Goal: Task Accomplishment & Management: Complete application form

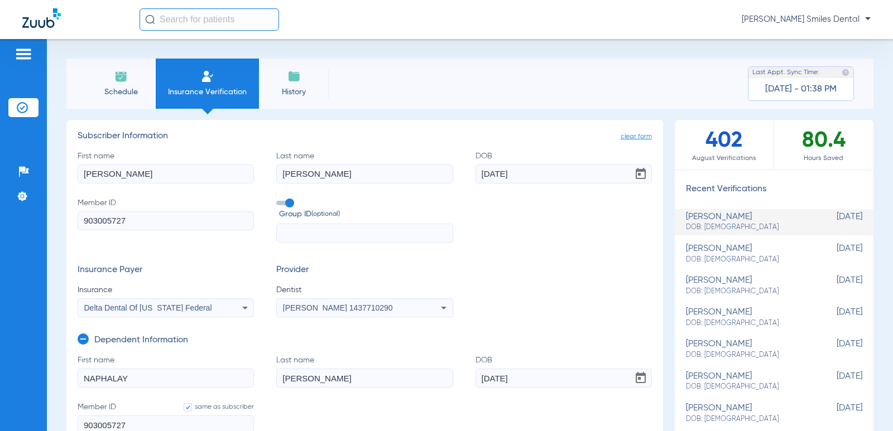
scroll to position [167, 0]
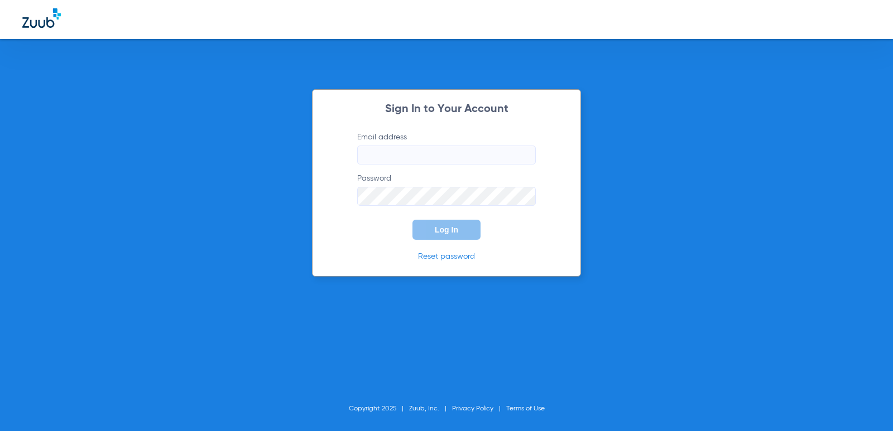
type input "[EMAIL_ADDRESS][DOMAIN_NAME]"
click at [459, 228] on button "Log In" at bounding box center [447, 230] width 68 height 20
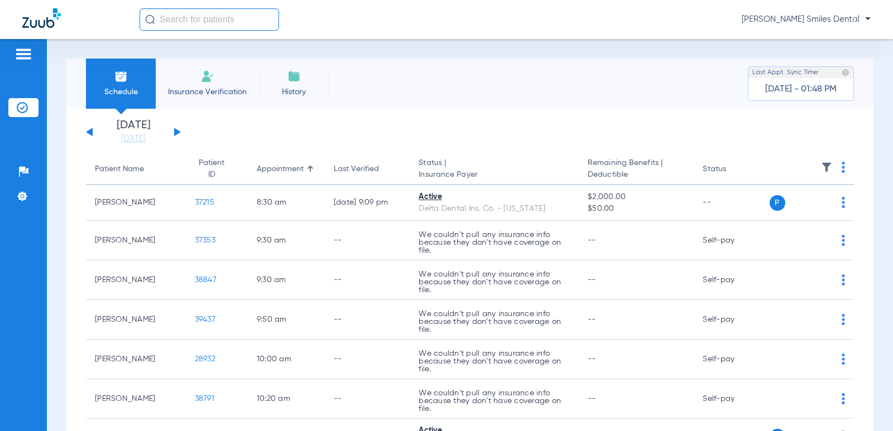
click at [198, 84] on li "Insurance Verification" at bounding box center [207, 84] width 103 height 50
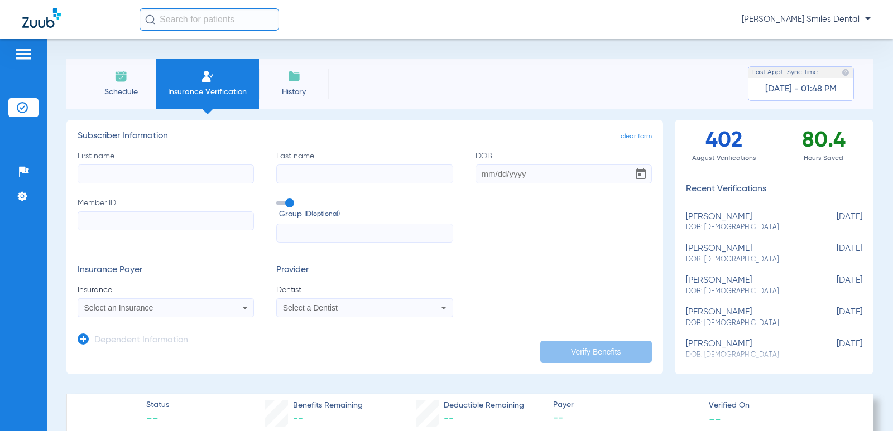
click at [701, 219] on div "[PERSON_NAME] DOB: [DEMOGRAPHIC_DATA]" at bounding box center [746, 222] width 121 height 21
type input "[PERSON_NAME]"
type input "[DATE]"
type input "903005727"
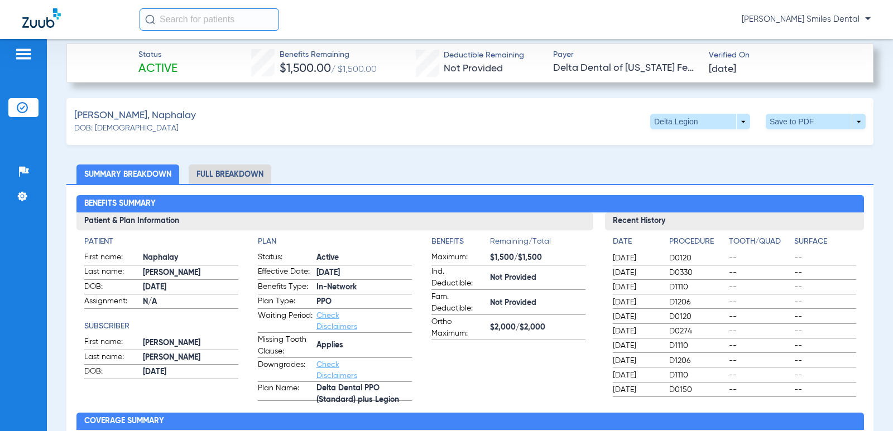
scroll to position [447, 0]
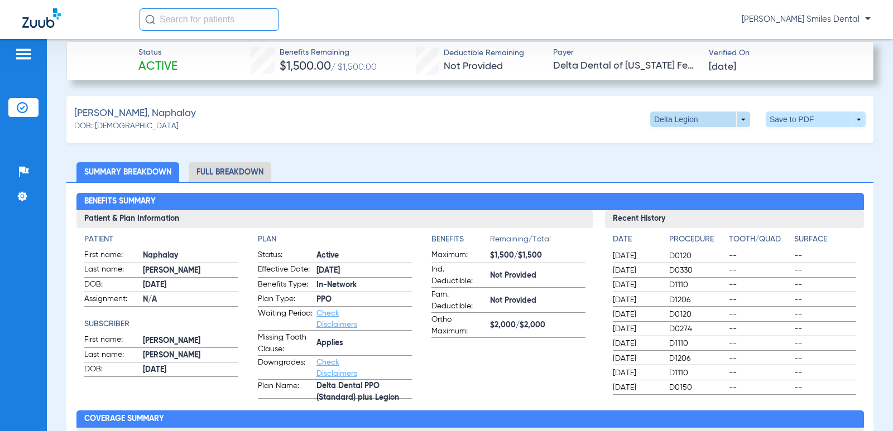
click at [675, 123] on span at bounding box center [700, 120] width 100 height 16
click at [661, 164] on span "PPO" at bounding box center [673, 163] width 44 height 8
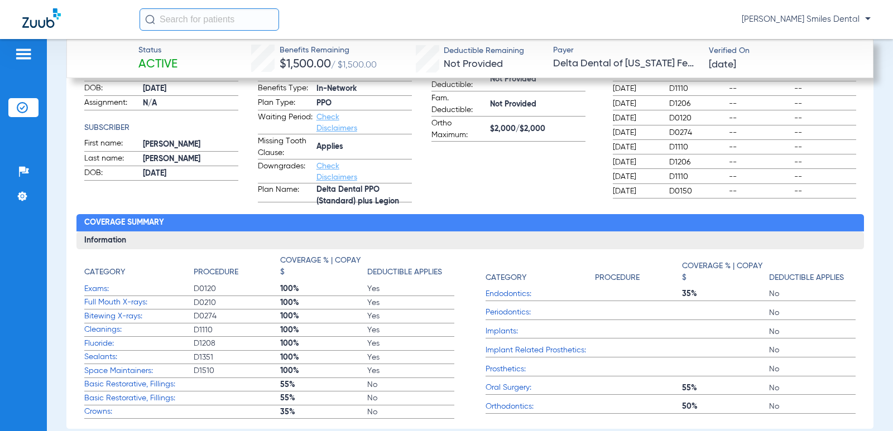
scroll to position [614, 0]
